Goal: Task Accomplishment & Management: Manage account settings

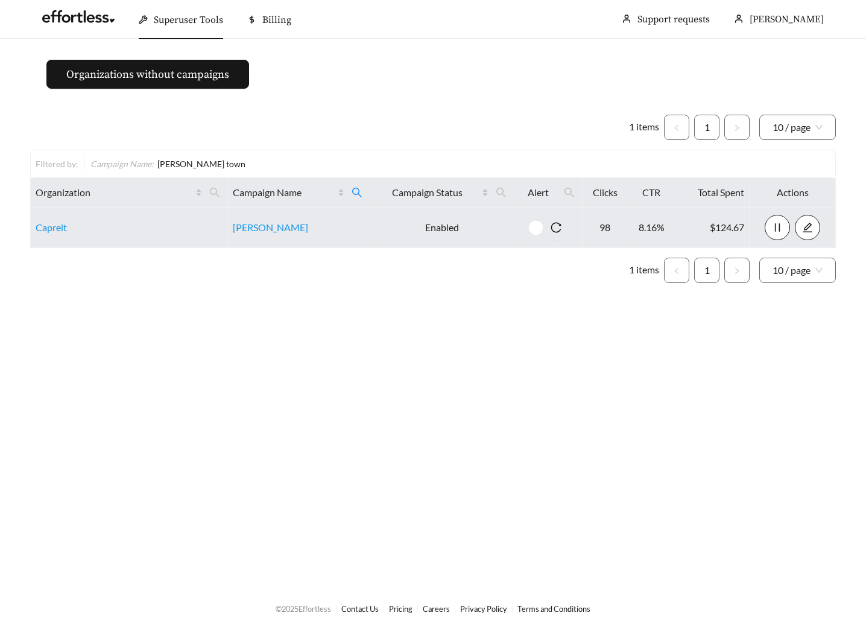
click at [256, 226] on link "Hart Townes" at bounding box center [270, 226] width 75 height 11
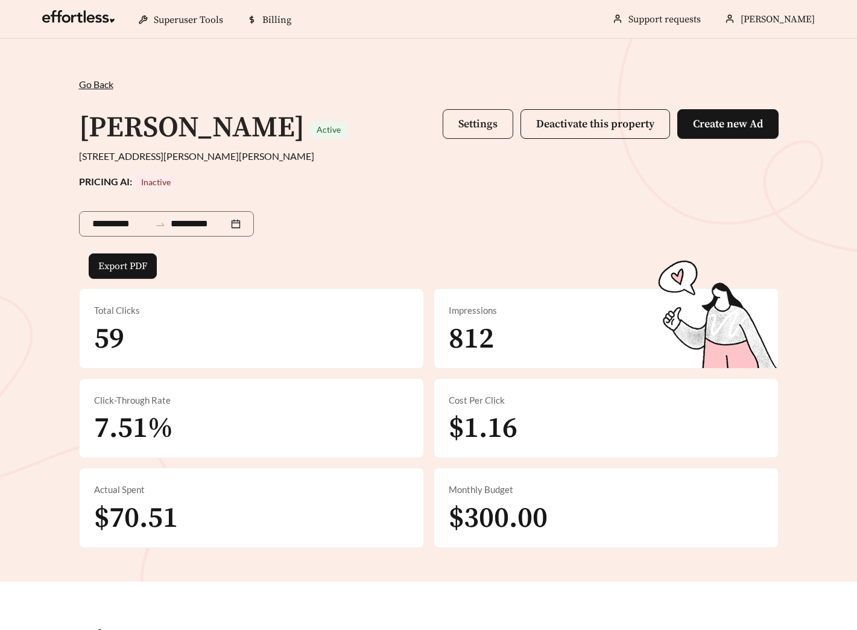
click at [481, 117] on span "Settings" at bounding box center [477, 124] width 39 height 14
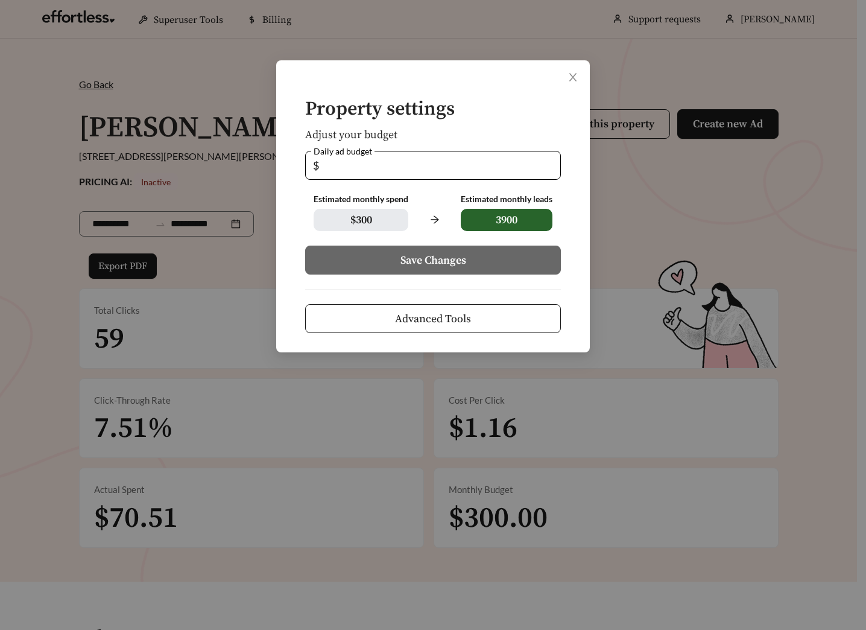
click at [460, 317] on span "Advanced Tools" at bounding box center [433, 319] width 76 height 16
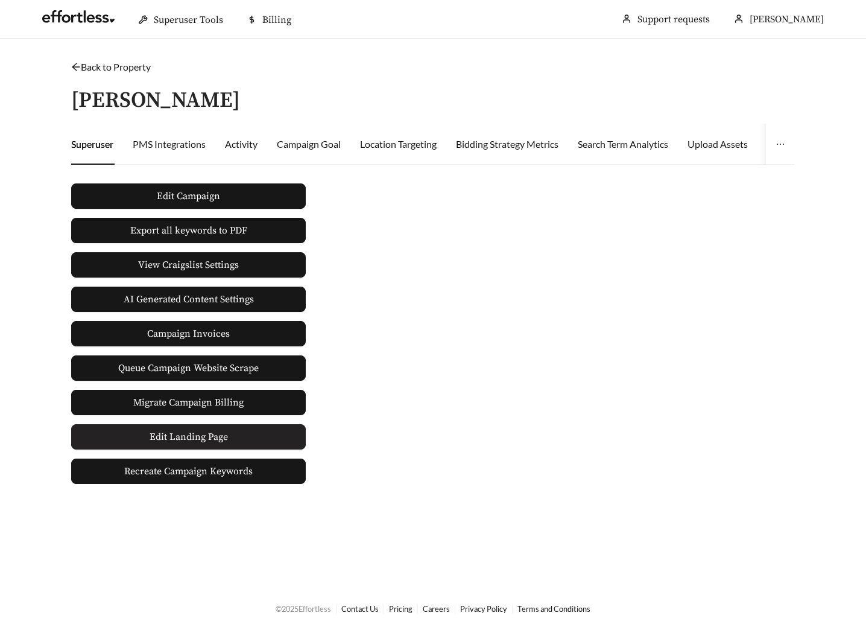
click at [197, 433] on span "Edit Landing Page" at bounding box center [189, 437] width 78 height 24
